Goal: Task Accomplishment & Management: Manage account settings

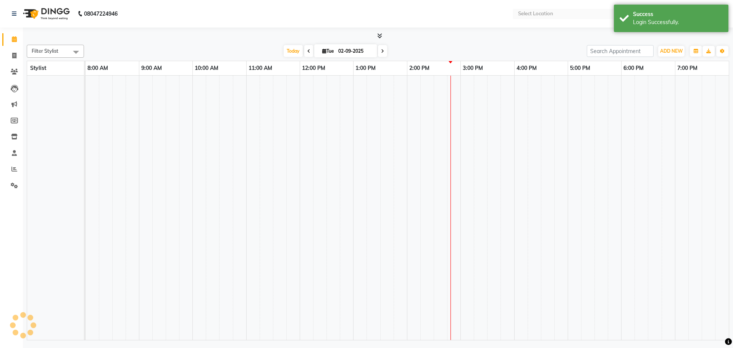
select select "en"
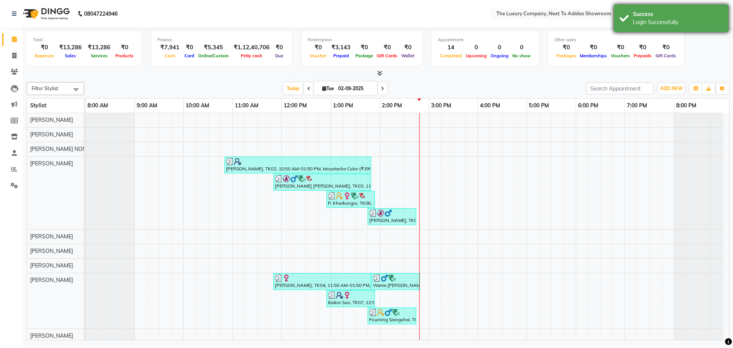
click at [717, 12] on div "Success" at bounding box center [678, 14] width 90 height 8
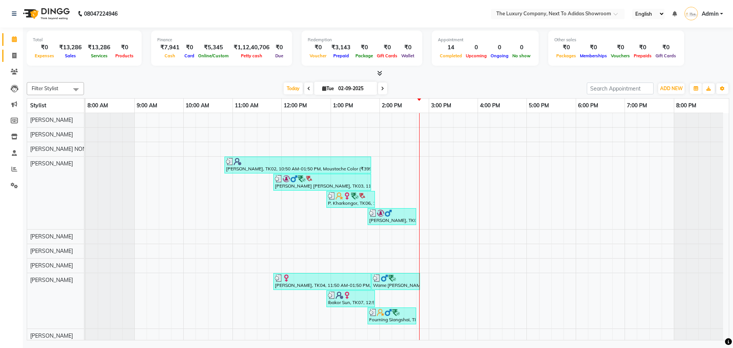
click at [16, 51] on link "Invoice" at bounding box center [11, 56] width 18 height 13
select select "6828"
select select "service"
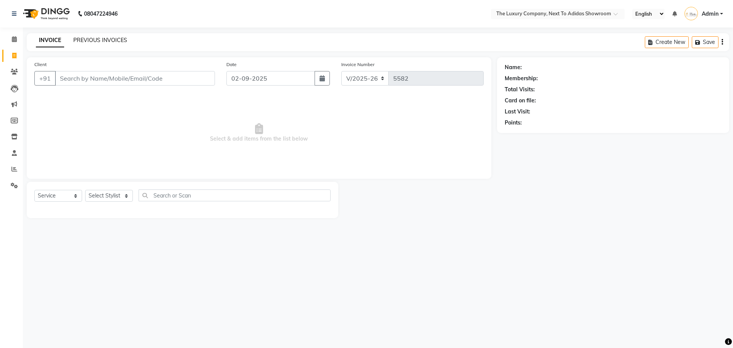
click at [123, 39] on link "PREVIOUS INVOICES" at bounding box center [100, 40] width 54 height 7
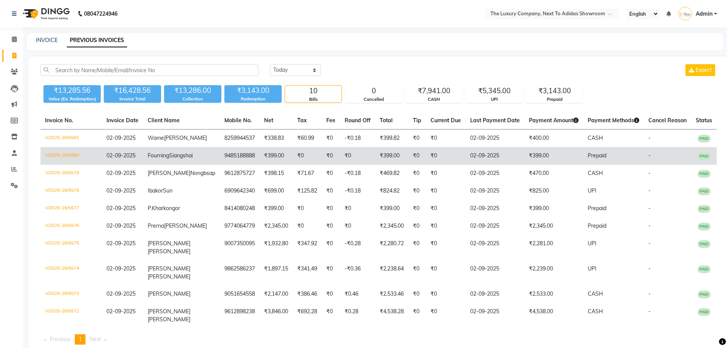
click at [503, 162] on td "02-09-2025" at bounding box center [495, 156] width 59 height 18
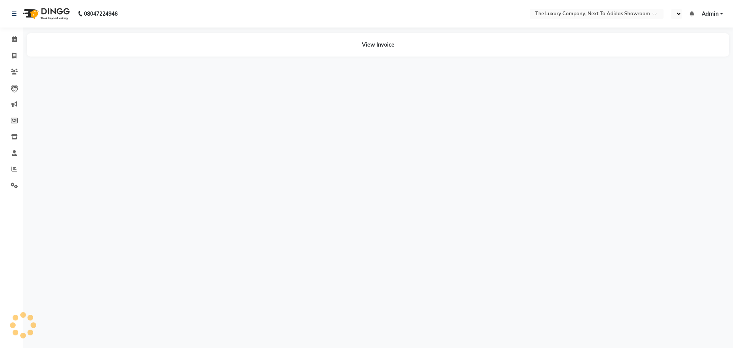
select select "en"
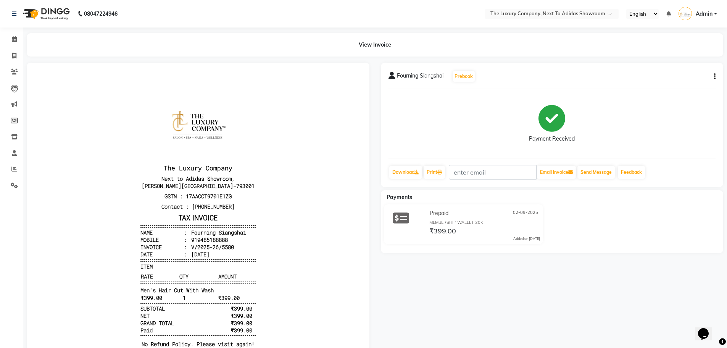
click at [713, 76] on button "button" at bounding box center [713, 77] width 5 height 8
click at [640, 76] on div "Edit Item Staff" at bounding box center [664, 77] width 78 height 10
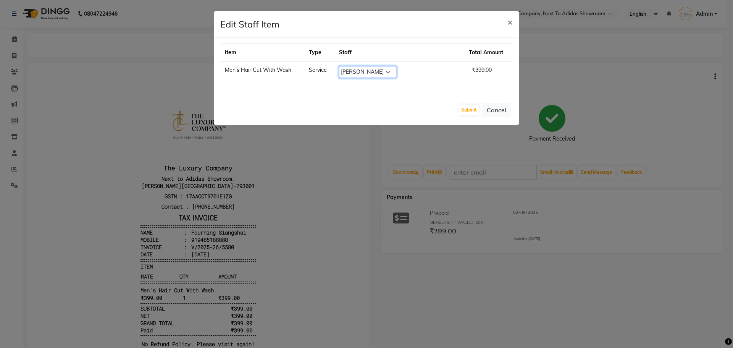
click at [365, 72] on select "Select ADMIN ALISHA SUCHIANG AMANDA MARSHIRA ANSAI DAIMARI BALAJIED SINGH NONGR…" at bounding box center [367, 72] width 57 height 12
select select "53688"
click at [350, 66] on select "Select ADMIN ALISHA SUCHIANG AMANDA MARSHIRA ANSAI DAIMARI BALAJIED SINGH NONGR…" at bounding box center [367, 72] width 57 height 12
click at [473, 113] on button "Submit" at bounding box center [468, 110] width 19 height 11
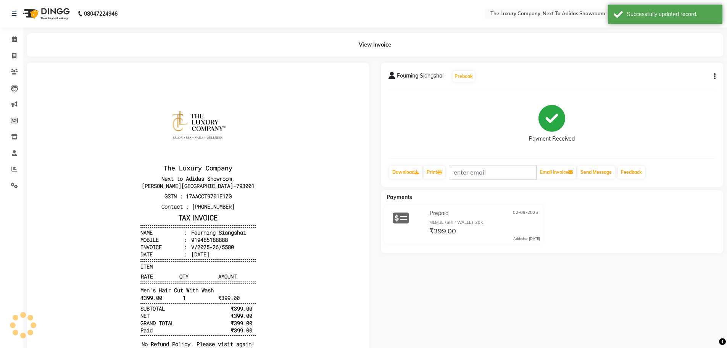
click at [713, 77] on button "button" at bounding box center [713, 77] width 5 height 8
click at [672, 88] on div "Edit Invoice" at bounding box center [664, 86] width 78 height 10
select select "service"
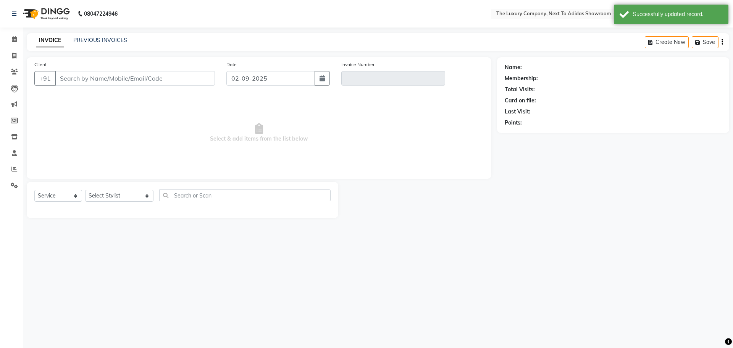
type input "9485188888"
type input "V/2025-26/5580"
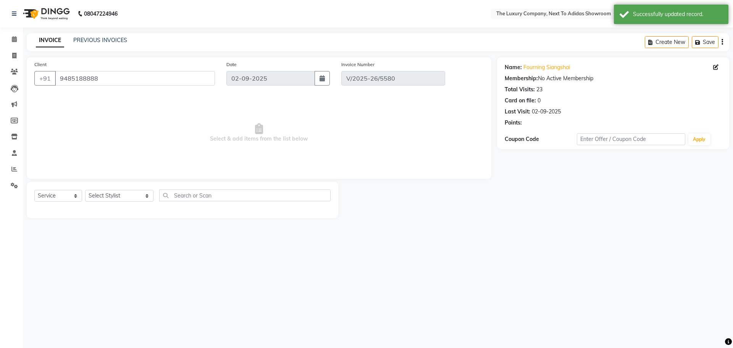
select select "select"
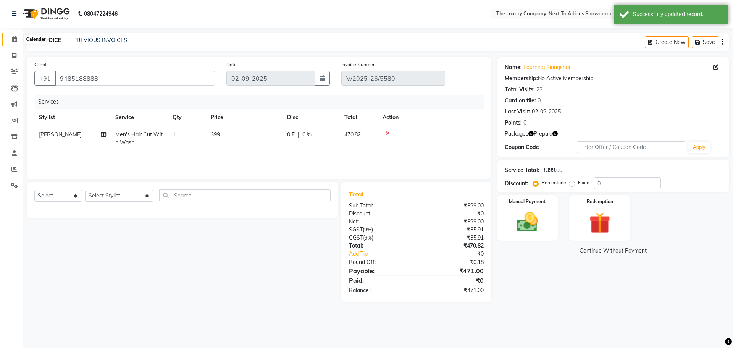
click at [13, 38] on icon at bounding box center [14, 39] width 5 height 6
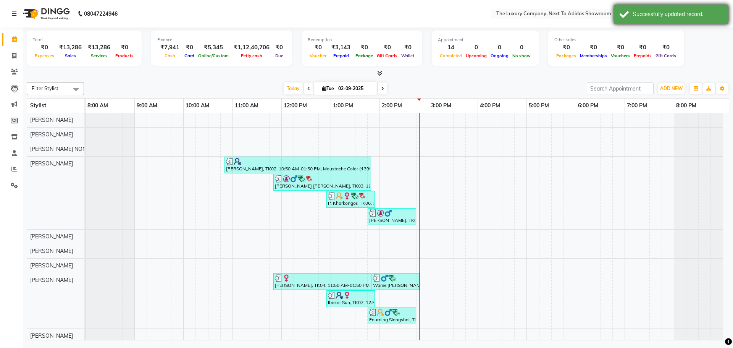
click at [710, 8] on div "Successfully updated record." at bounding box center [671, 14] width 114 height 19
click at [717, 12] on span "Admin" at bounding box center [709, 14] width 17 height 8
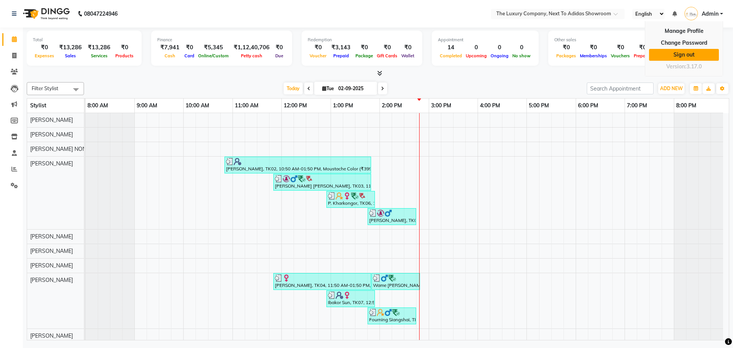
click at [702, 54] on link "Sign out" at bounding box center [684, 55] width 70 height 12
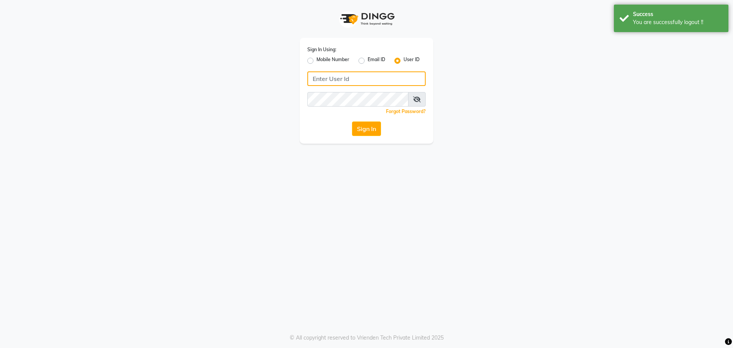
type input "7005530711"
click at [335, 63] on label "Mobile Number" at bounding box center [332, 60] width 33 height 9
click at [321, 61] on input "Mobile Number" at bounding box center [318, 58] width 5 height 5
radio input "true"
radio input "false"
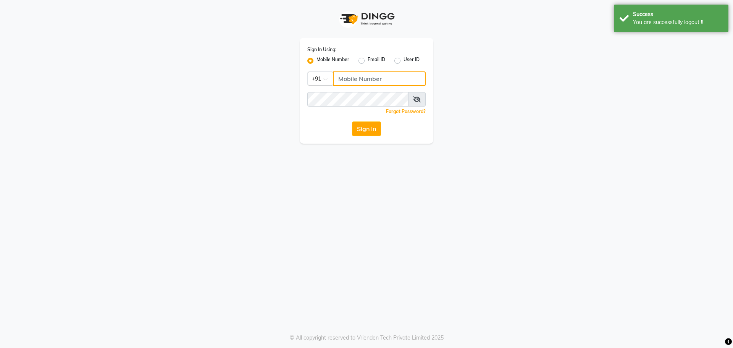
click at [359, 76] on input "Username" at bounding box center [379, 78] width 93 height 15
type input "7005530711"
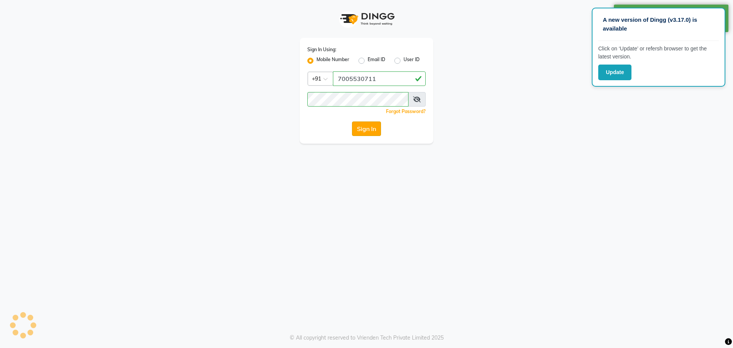
click at [366, 127] on button "Sign In" at bounding box center [366, 128] width 29 height 15
